Goal: Find specific fact: Find specific page/section

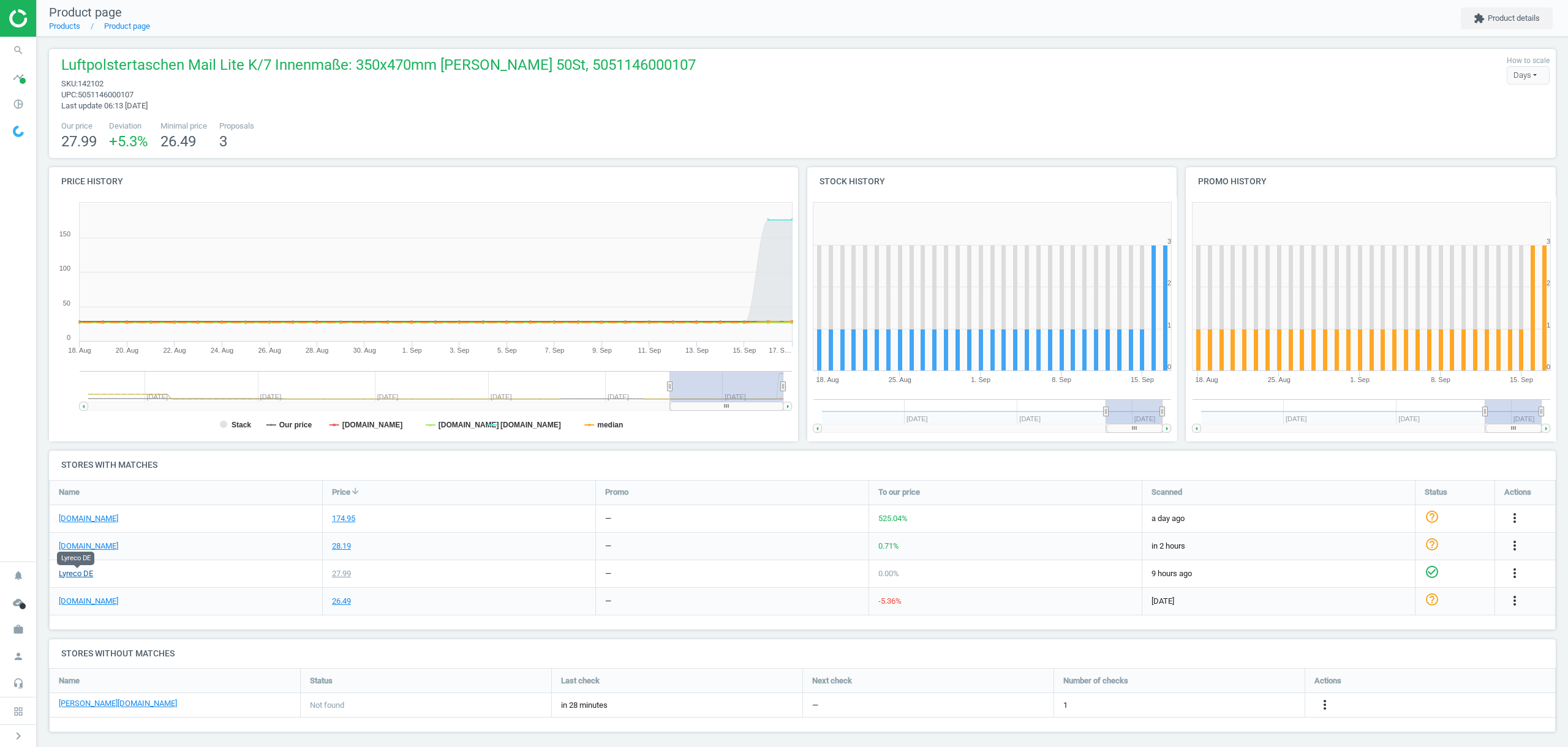
click at [83, 575] on link "Lyreco DE" at bounding box center [76, 574] width 34 height 11
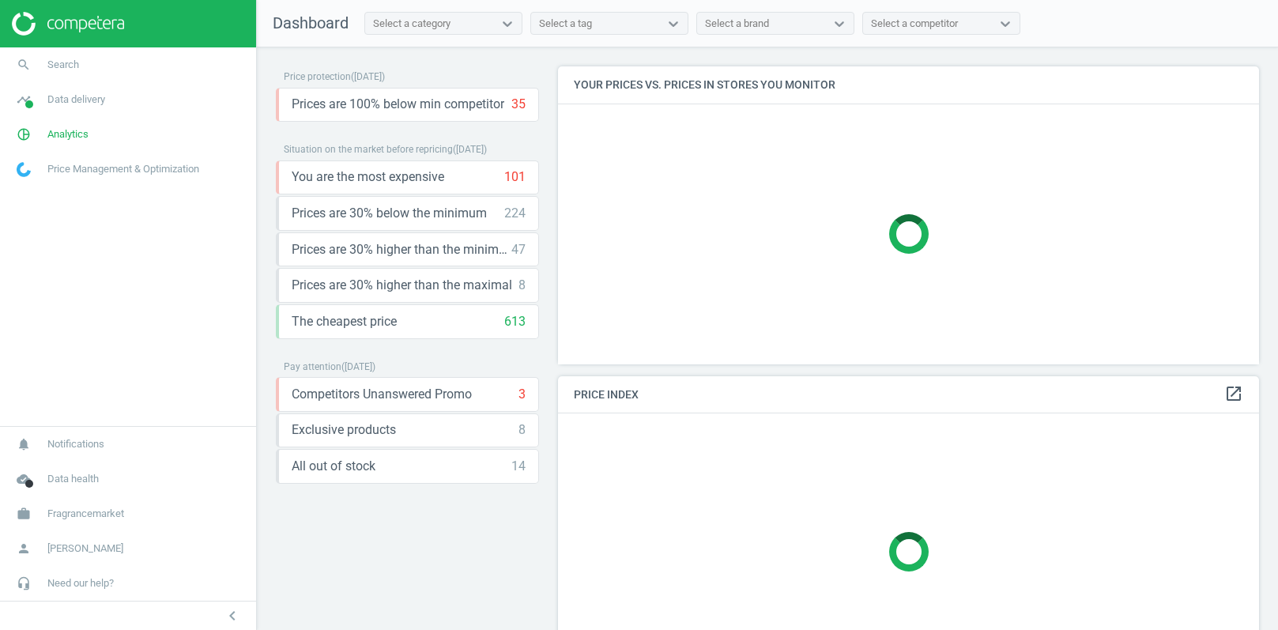
scroll to position [297, 702]
click at [76, 96] on span "Data delivery" at bounding box center [76, 99] width 58 height 14
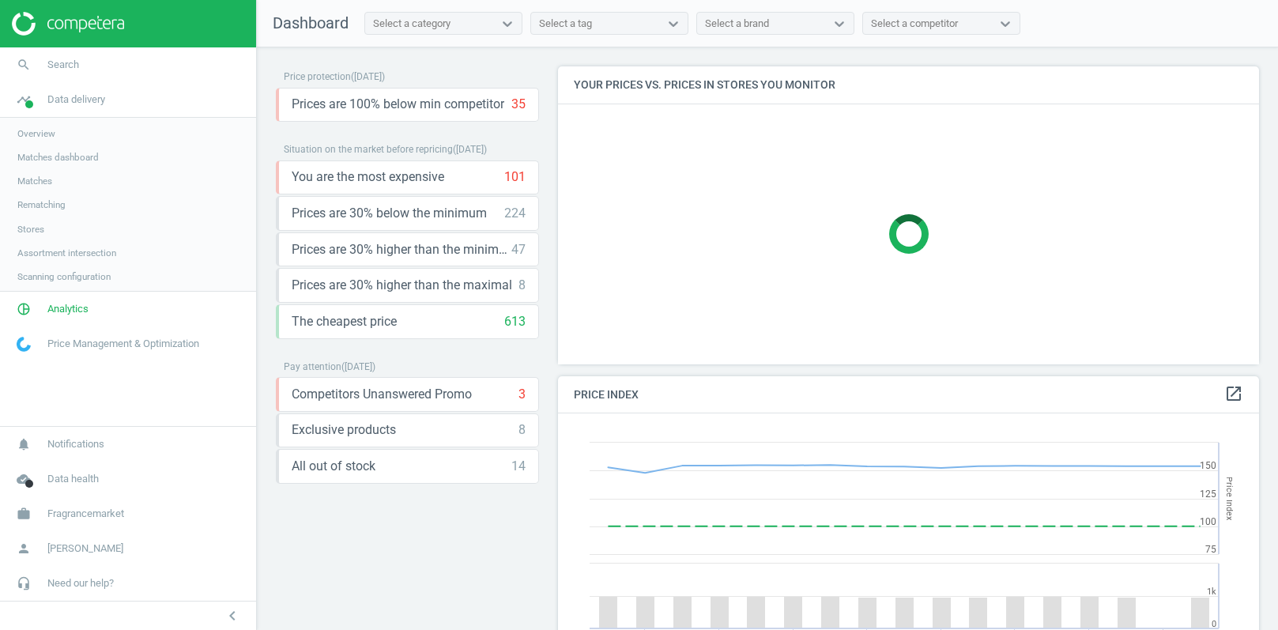
scroll to position [364, 702]
click at [32, 227] on span "Stores" at bounding box center [30, 229] width 27 height 13
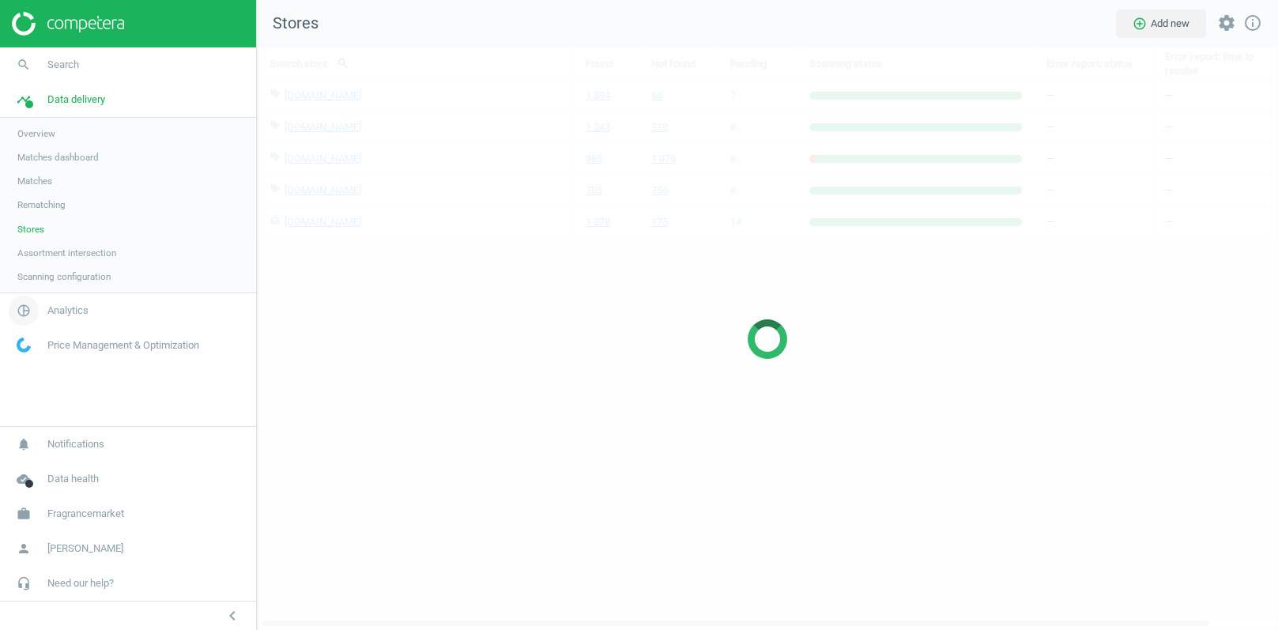
scroll to position [583, 1022]
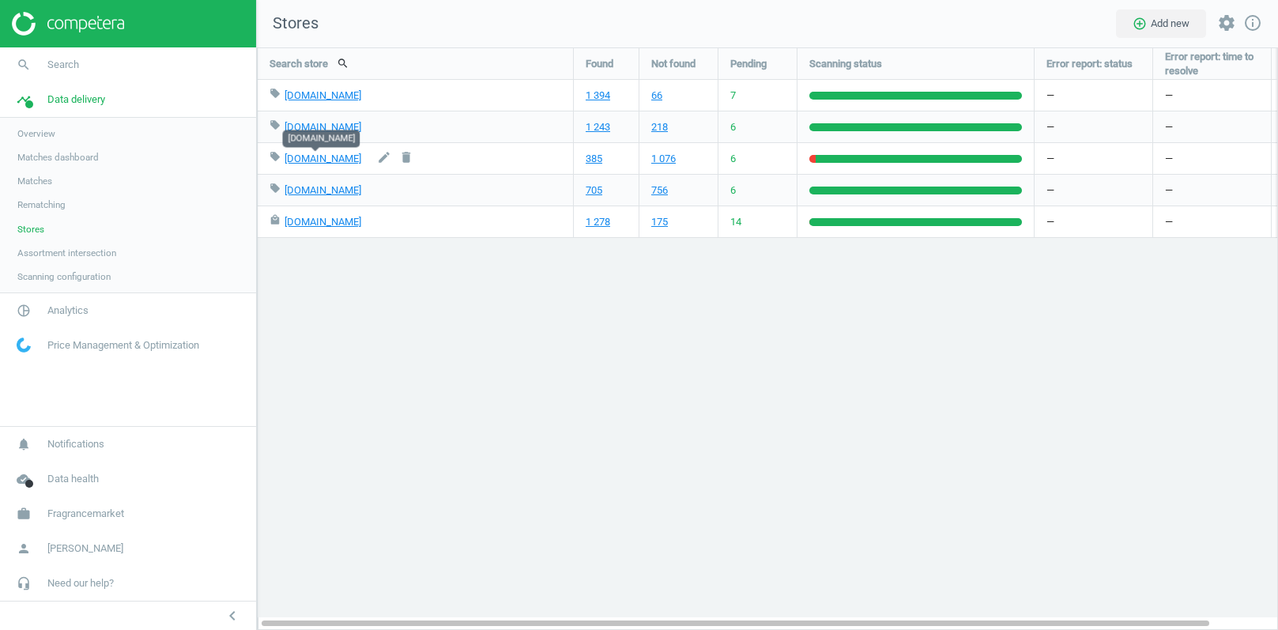
click at [307, 165] on div "[DOMAIN_NAME]" at bounding box center [323, 159] width 77 height 14
click at [601, 157] on link "385" at bounding box center [594, 159] width 17 height 14
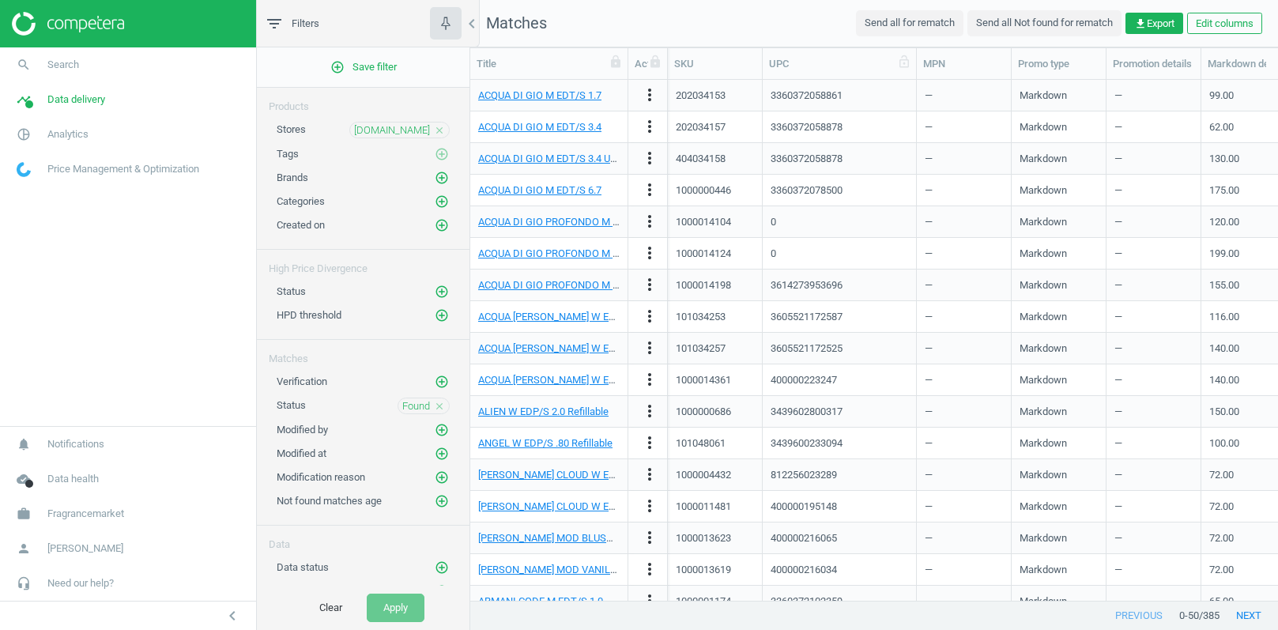
drag, startPoint x: 858, startPoint y: 66, endPoint x: 917, endPoint y: 76, distance: 60.0
click at [917, 76] on div at bounding box center [916, 63] width 16 height 31
click at [796, 97] on div "3360372058861" at bounding box center [807, 96] width 72 height 14
copy div "3360372058861"
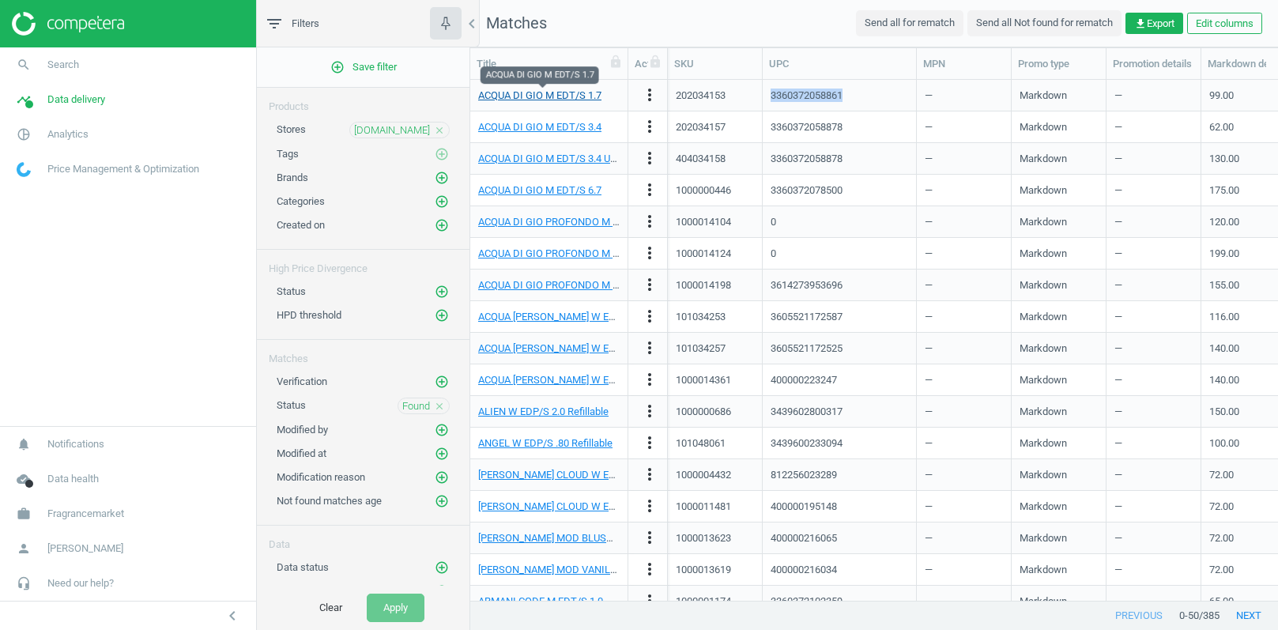
click at [549, 97] on link "ACQUA DI GIO M EDT/S 1.7" at bounding box center [539, 95] width 123 height 12
